Goal: Find specific page/section

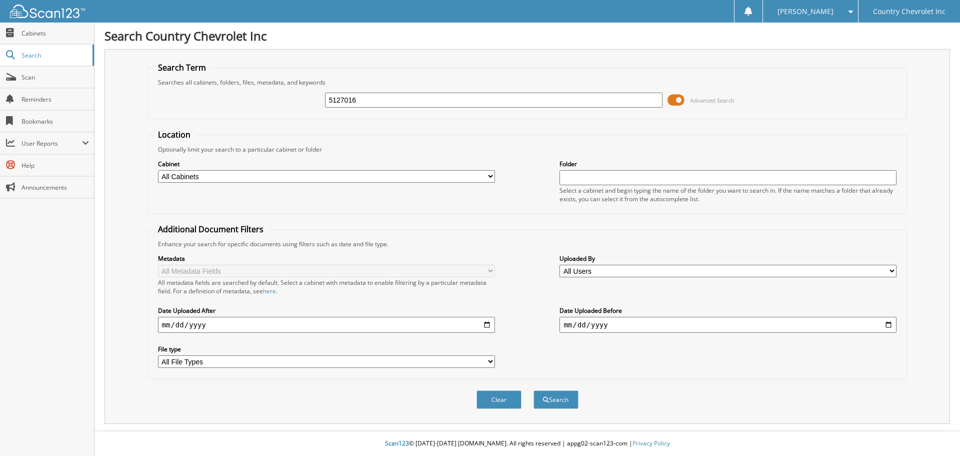
type input "5127016"
click at [534, 390] on button "Search" at bounding box center [556, 399] width 45 height 19
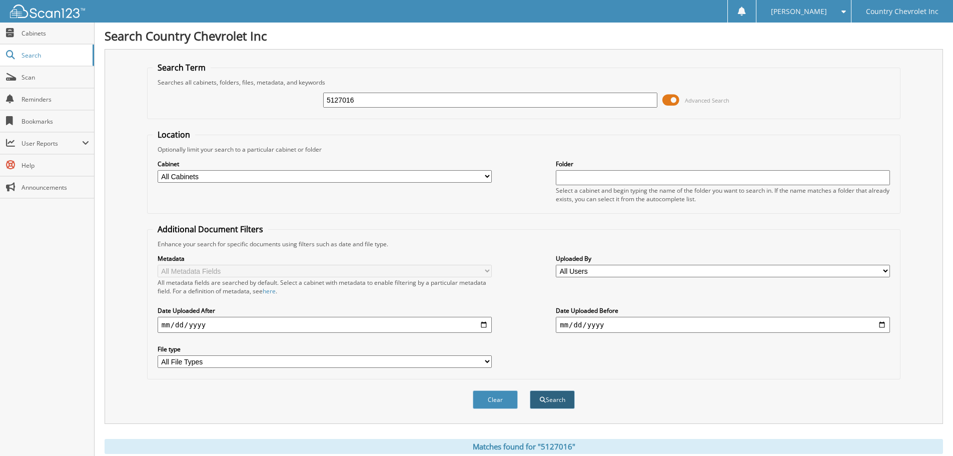
click at [557, 396] on button "Search" at bounding box center [552, 399] width 45 height 19
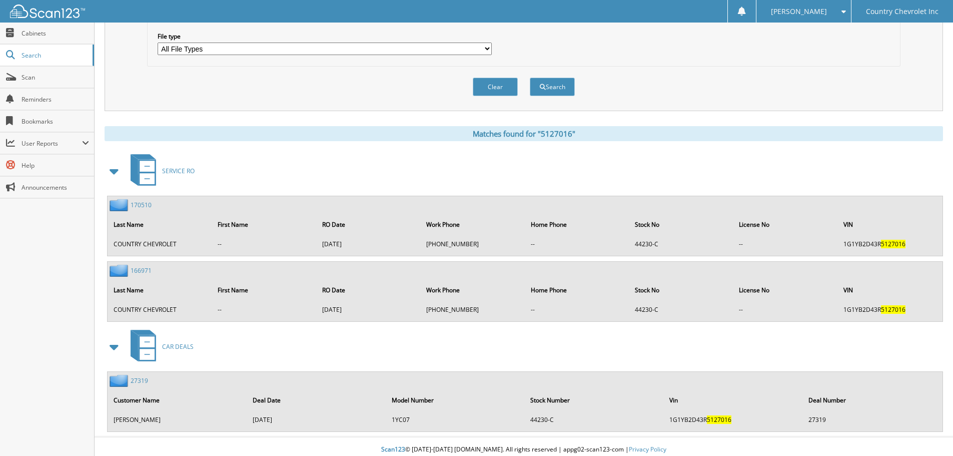
scroll to position [319, 0]
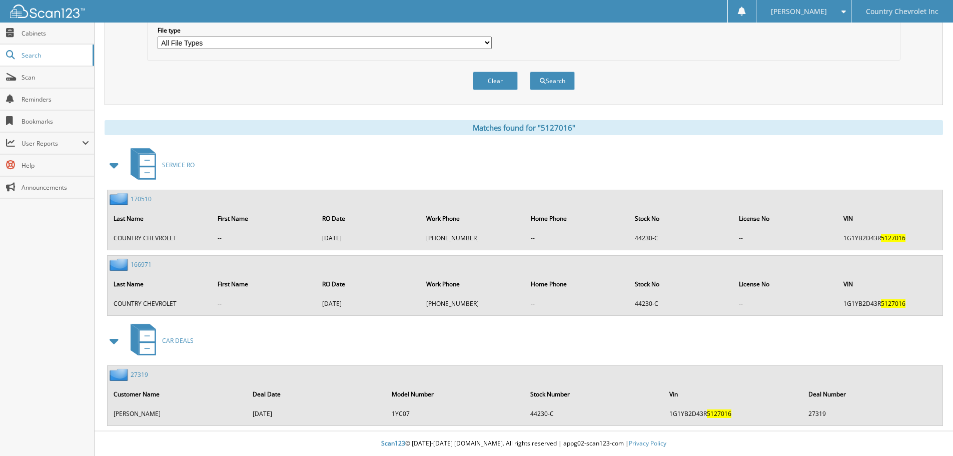
click at [134, 374] on link "27319" at bounding box center [140, 374] width 18 height 9
